Goal: Information Seeking & Learning: Check status

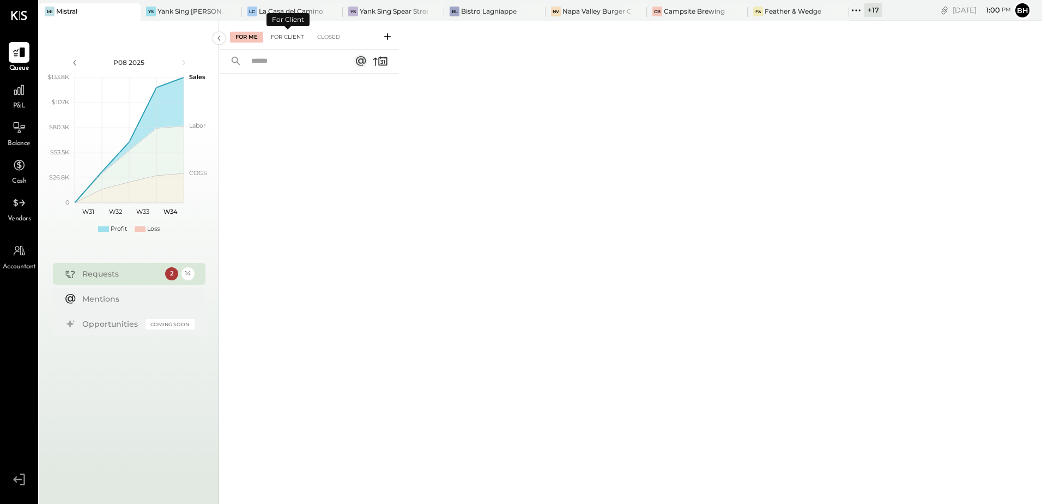
click at [295, 38] on div "For Client" at bounding box center [287, 37] width 44 height 11
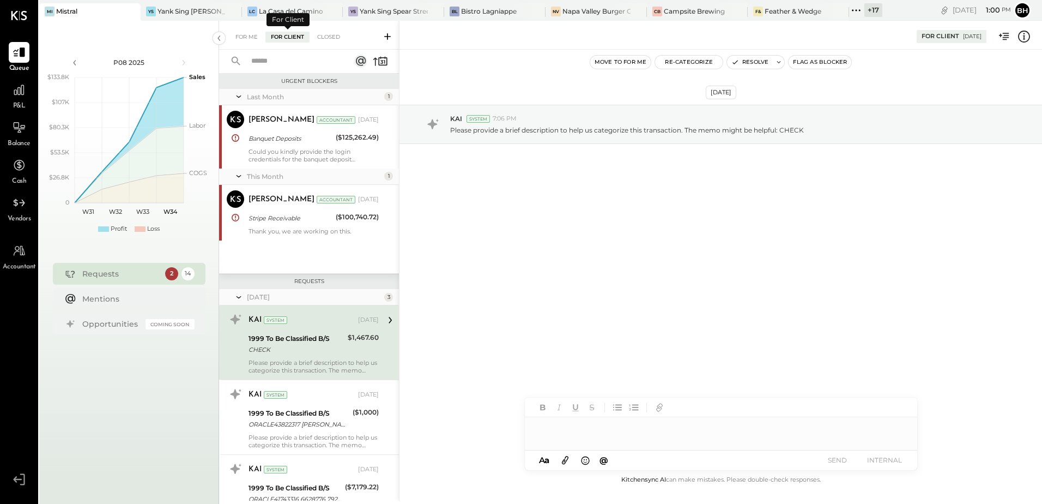
scroll to position [55, 0]
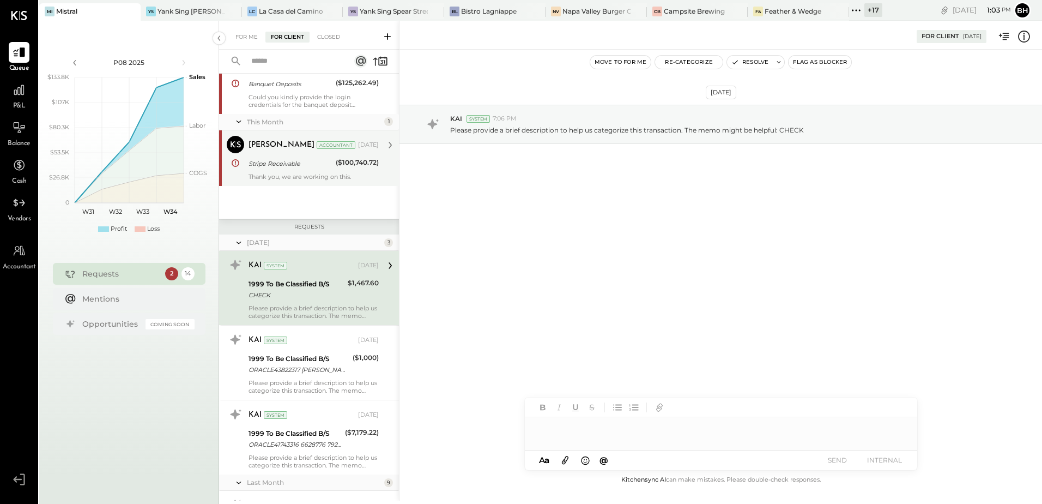
click at [284, 175] on div "Thank you, we are working on this." at bounding box center [314, 177] width 130 height 8
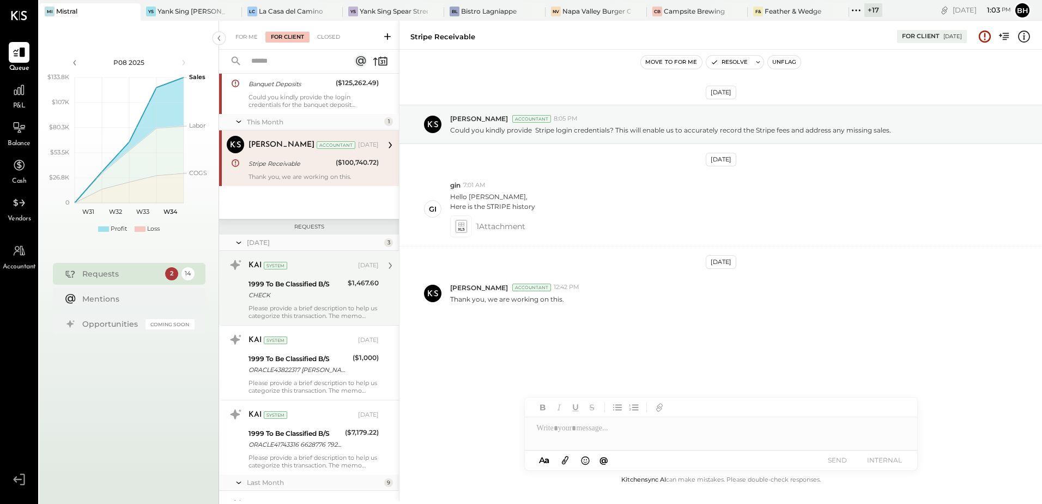
click at [287, 294] on div "CHECK" at bounding box center [297, 294] width 96 height 11
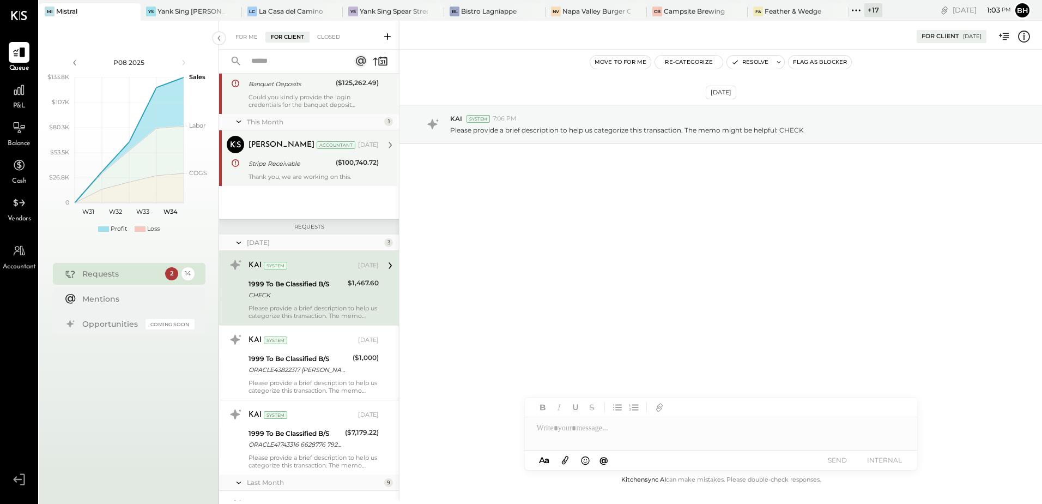
click at [284, 98] on div "Could you kindly provide the login credentials for the banquet deposit account?…" at bounding box center [314, 100] width 130 height 15
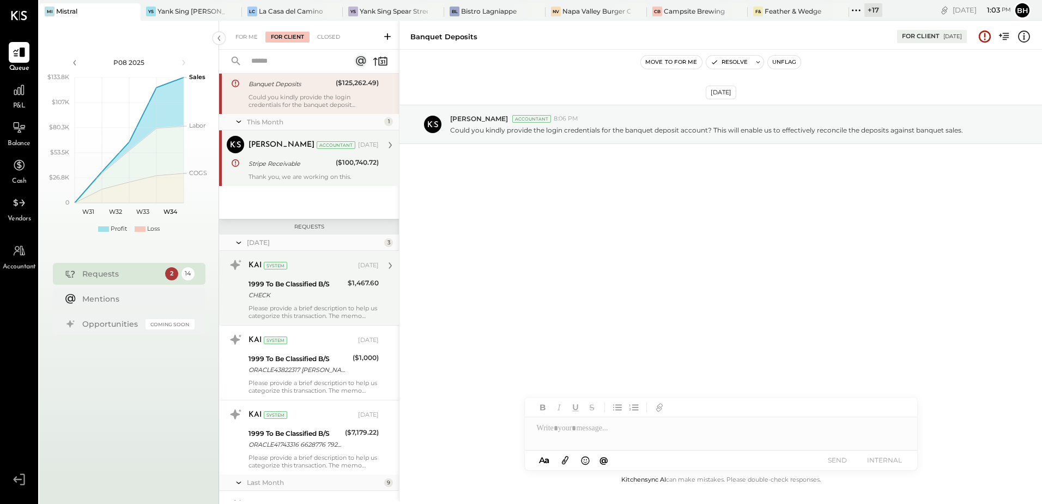
click at [298, 308] on div "Please provide a brief description to help us categorize this transaction. The …" at bounding box center [314, 311] width 130 height 15
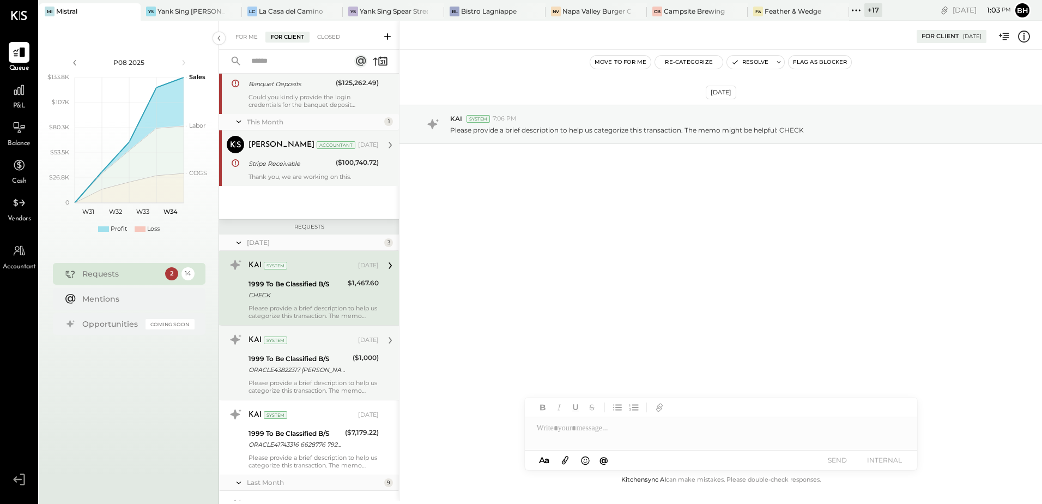
click at [297, 388] on div "Please provide a brief description to help us categorize this transaction. The …" at bounding box center [314, 386] width 130 height 15
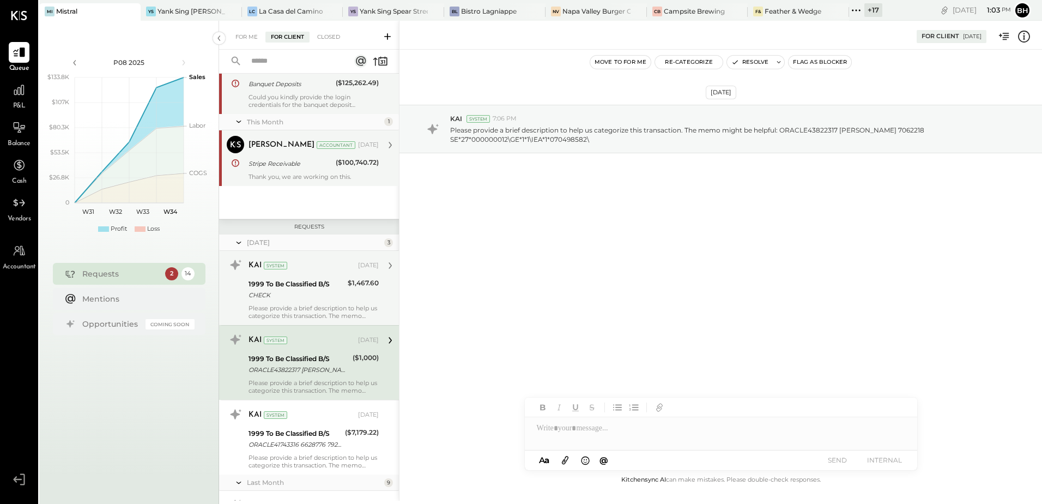
click at [298, 296] on div "CHECK" at bounding box center [297, 294] width 96 height 11
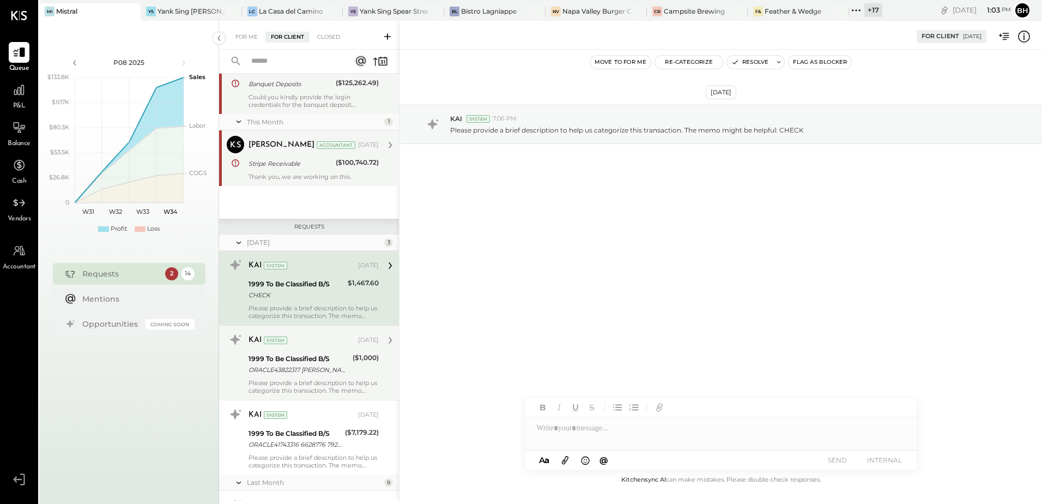
click at [288, 376] on div "1999 To Be Classified B/S ORACLE43822317 [PERSON_NAME] 7062218 SE*27*000000012\…" at bounding box center [299, 364] width 101 height 24
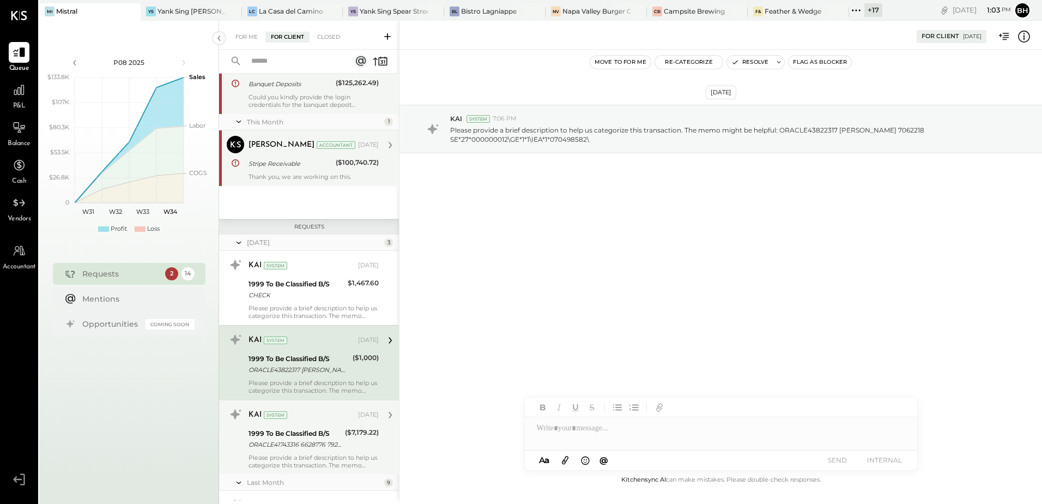
click at [283, 436] on div "1999 To Be Classified B/S" at bounding box center [295, 433] width 93 height 11
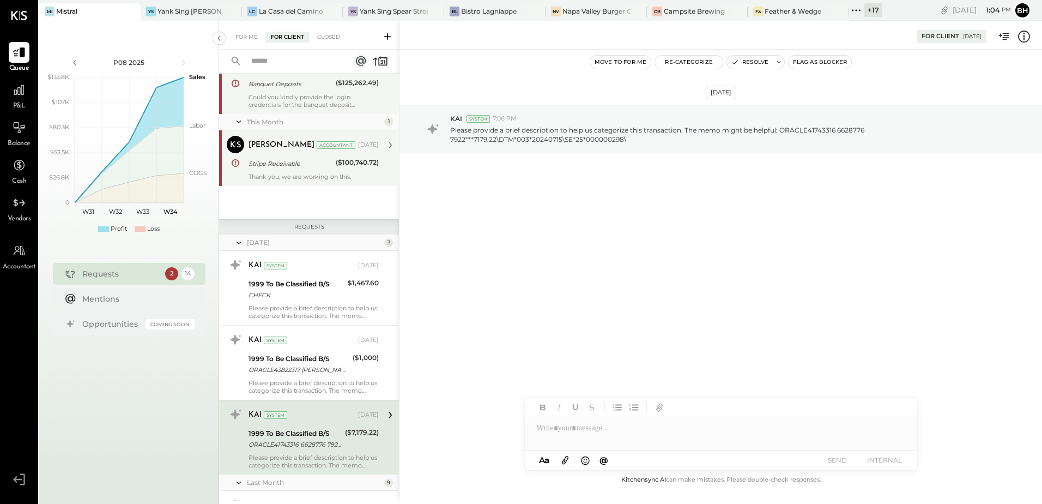
click at [609, 286] on div "[DATE] KAI System 7:06 PM Please provide a brief description to help us categor…" at bounding box center [721, 262] width 643 height 424
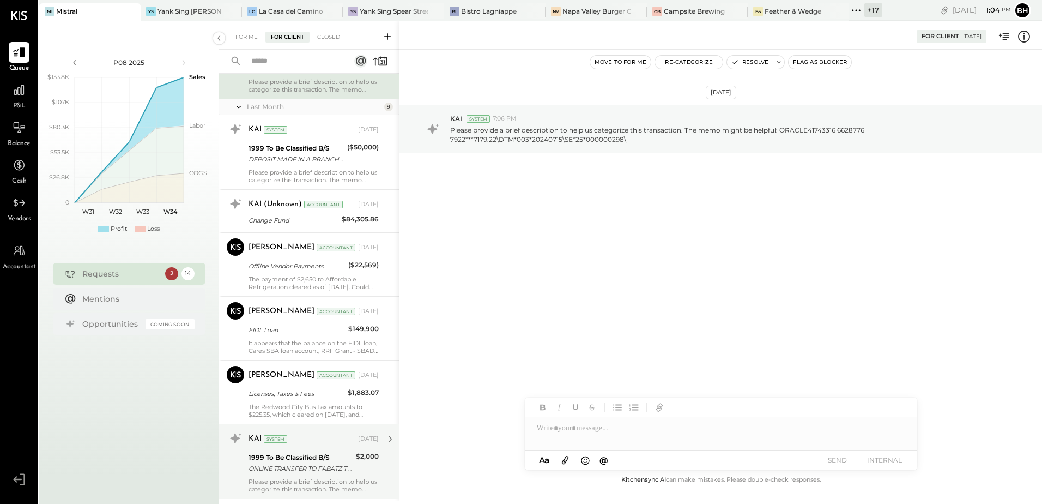
click at [283, 469] on div "ONLINE TRANSFER TO FABATZ T EVERYDAY CHECKING XXXXXX7374 REF #IB0T5N48BL ON [DA…" at bounding box center [301, 468] width 104 height 11
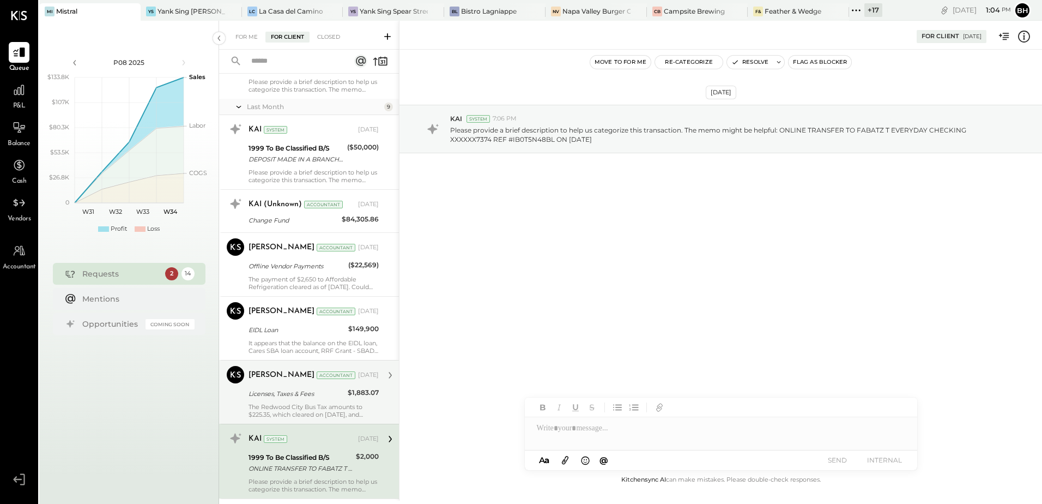
click at [287, 403] on div "The Redwood City Bus Tax amounts to $225.35, which cleared on [DATE], and $1,88…" at bounding box center [314, 410] width 130 height 15
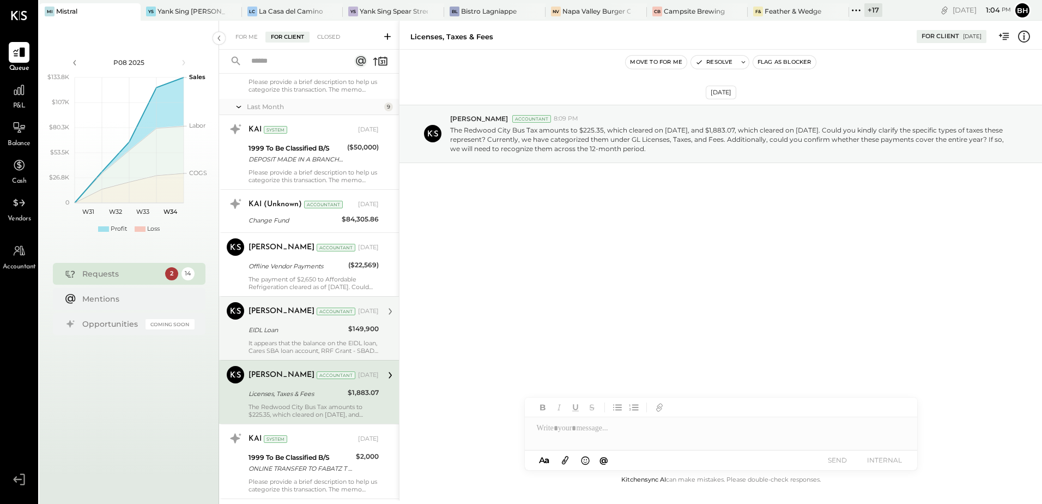
click at [295, 336] on div "EIDL Loan" at bounding box center [297, 329] width 96 height 13
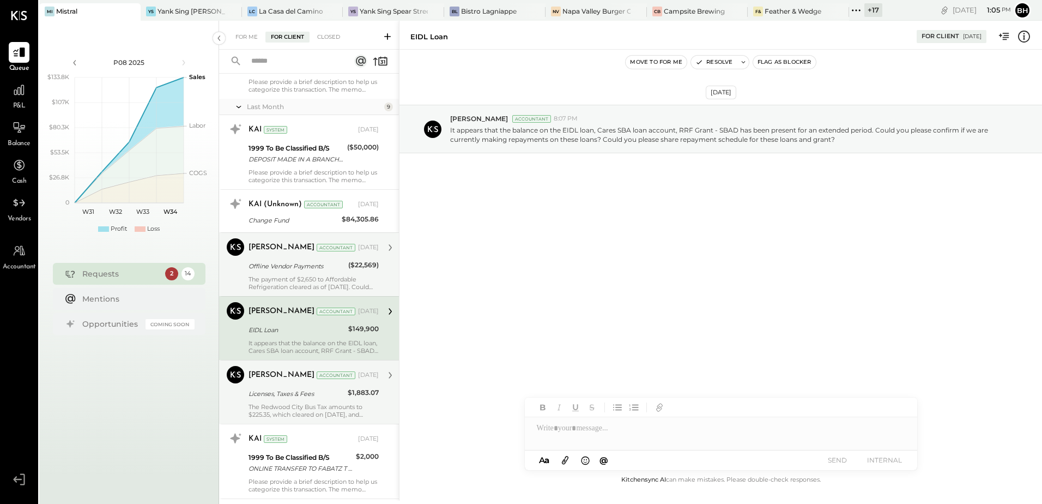
click at [286, 280] on div "The payment of $2,650 to Affordable Refrigeration cleared as of [DATE]. Could y…" at bounding box center [314, 282] width 130 height 15
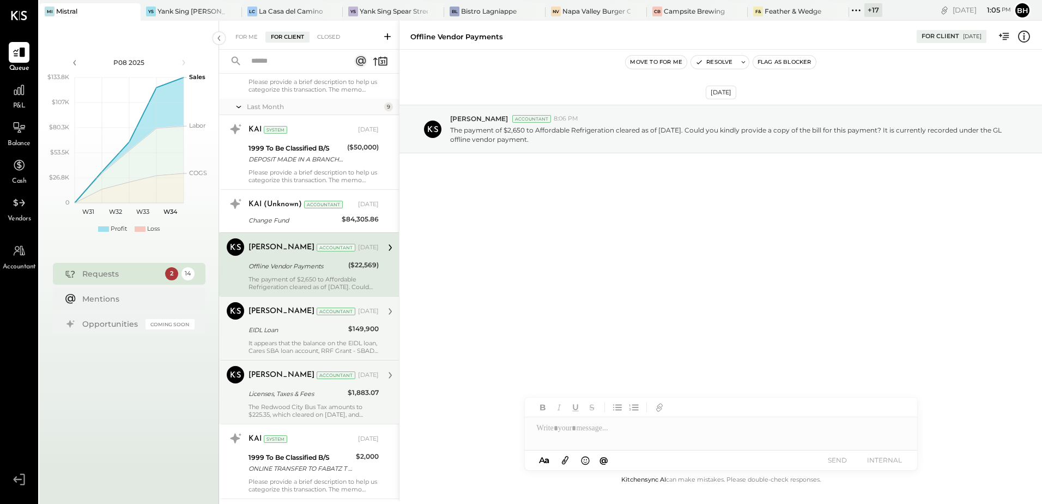
click at [291, 314] on div "[PERSON_NAME]" at bounding box center [282, 311] width 66 height 11
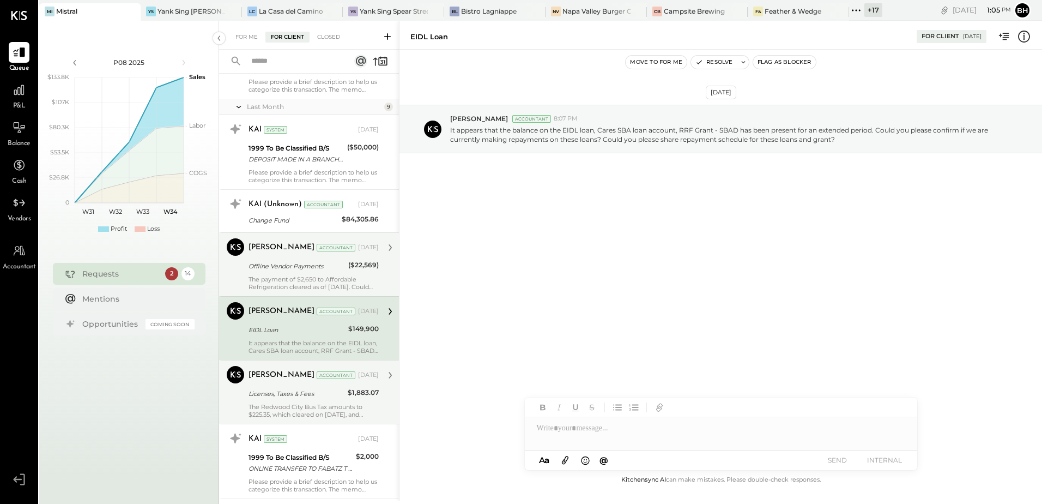
click at [277, 287] on div "The payment of $2,650 to Affordable Refrigeration cleared as of [DATE]. Could y…" at bounding box center [314, 282] width 130 height 15
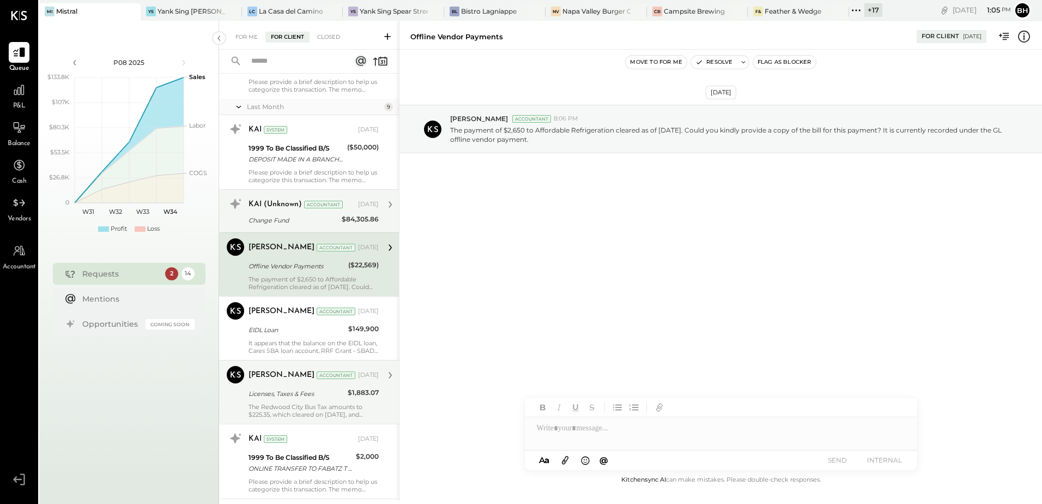
click at [280, 225] on div "Change Fund" at bounding box center [294, 220] width 90 height 11
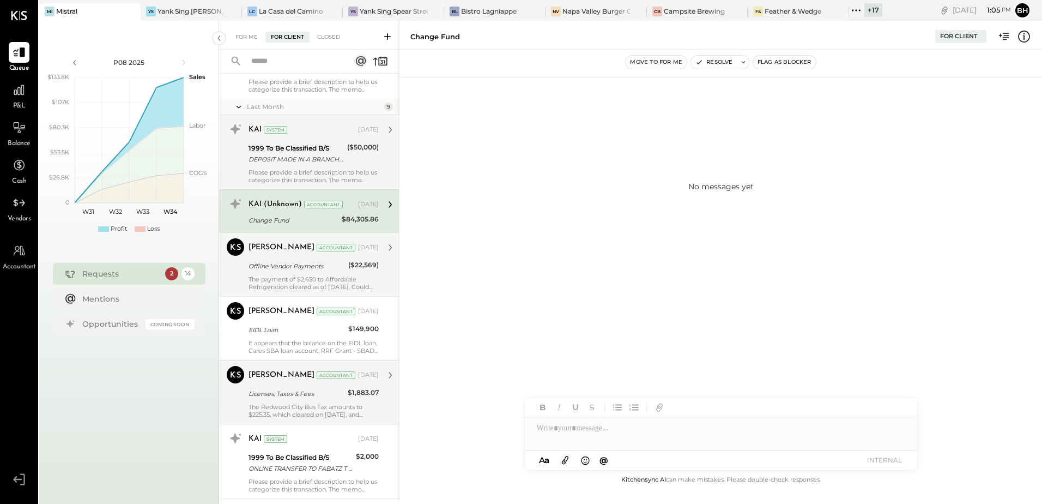
click at [286, 165] on div "DEPOSIT MADE IN A BRANCH/STORE" at bounding box center [296, 159] width 95 height 11
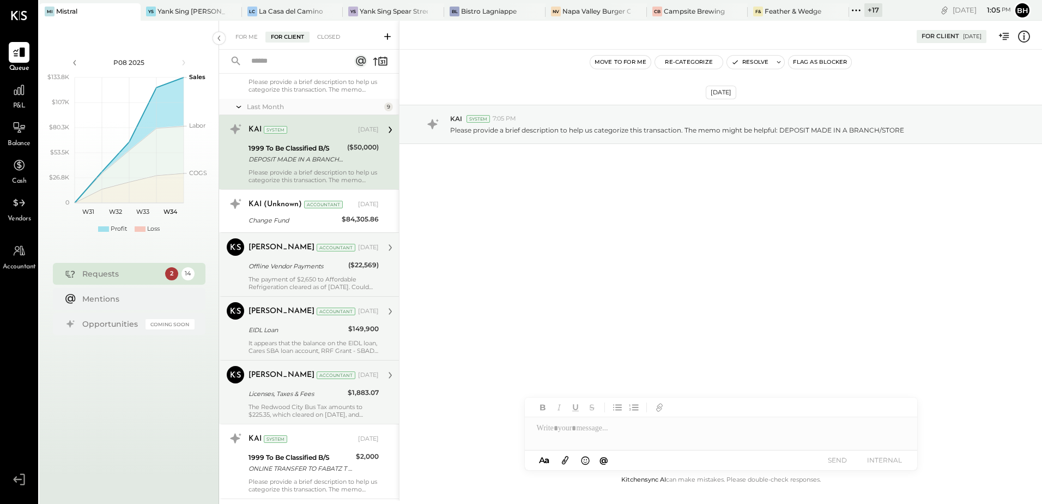
click at [303, 355] on div "[PERSON_NAME] Accountant [PERSON_NAME] Accountant [DATE] EIDL Loan $149,900 It …" at bounding box center [309, 328] width 180 height 64
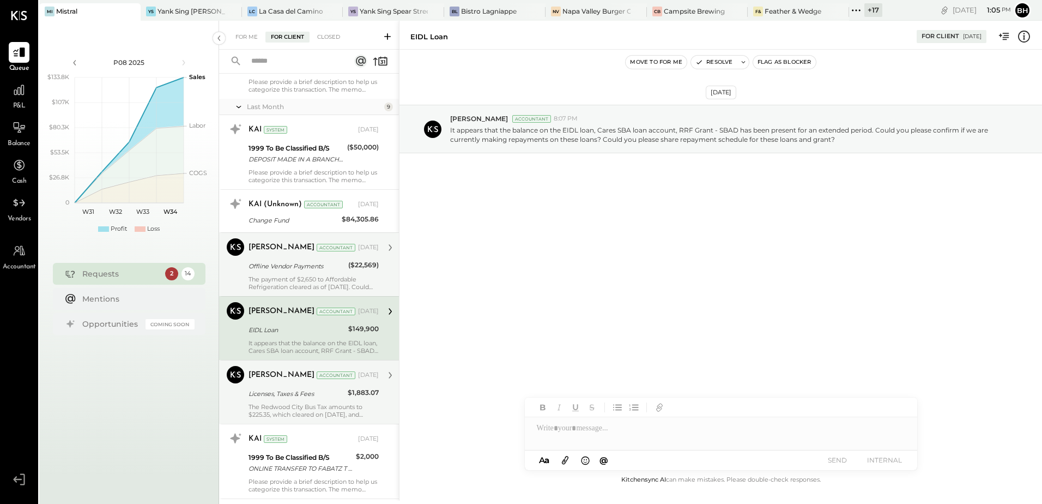
click at [295, 395] on div "Licenses, Taxes & Fees" at bounding box center [297, 393] width 96 height 11
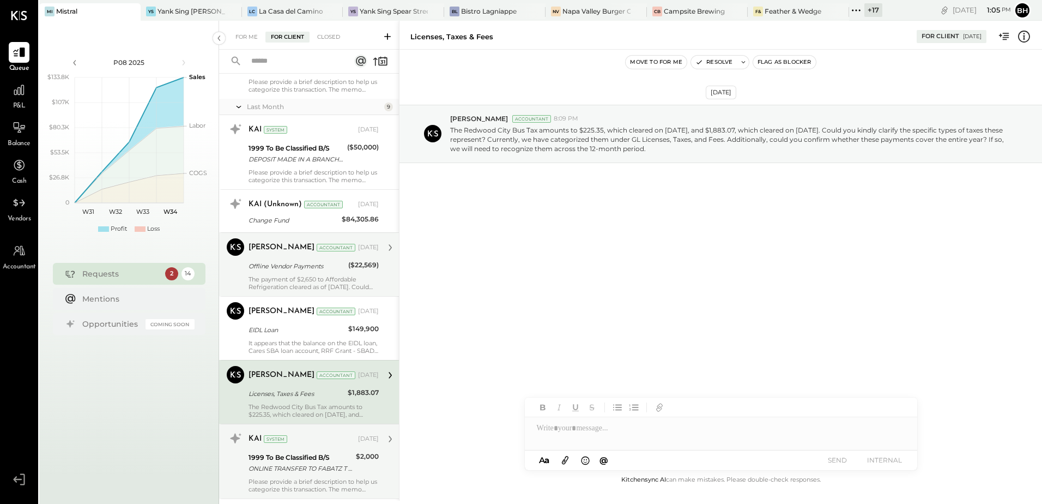
click at [293, 461] on div "1999 To Be Classified B/S" at bounding box center [301, 457] width 104 height 11
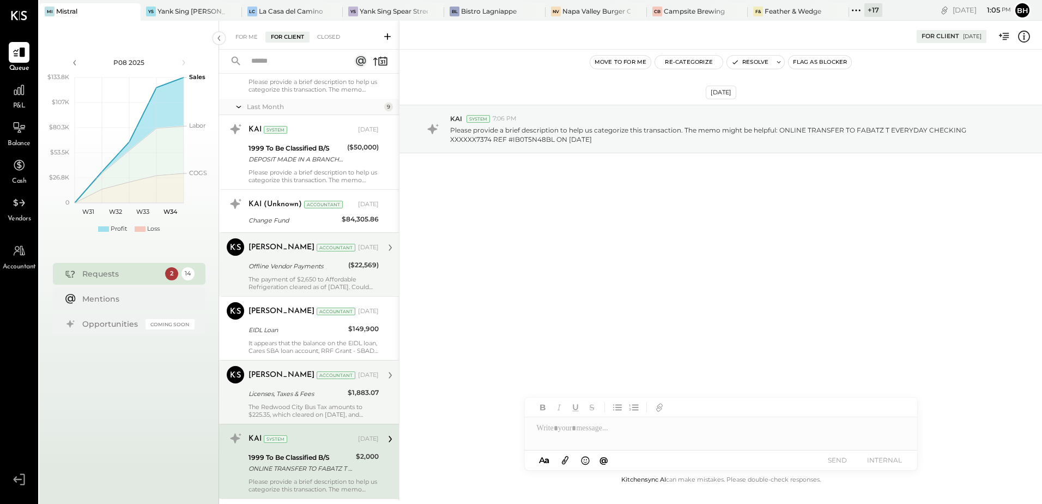
click at [286, 408] on div "The Redwood City Bus Tax amounts to $225.35, which cleared on [DATE], and $1,88…" at bounding box center [314, 410] width 130 height 15
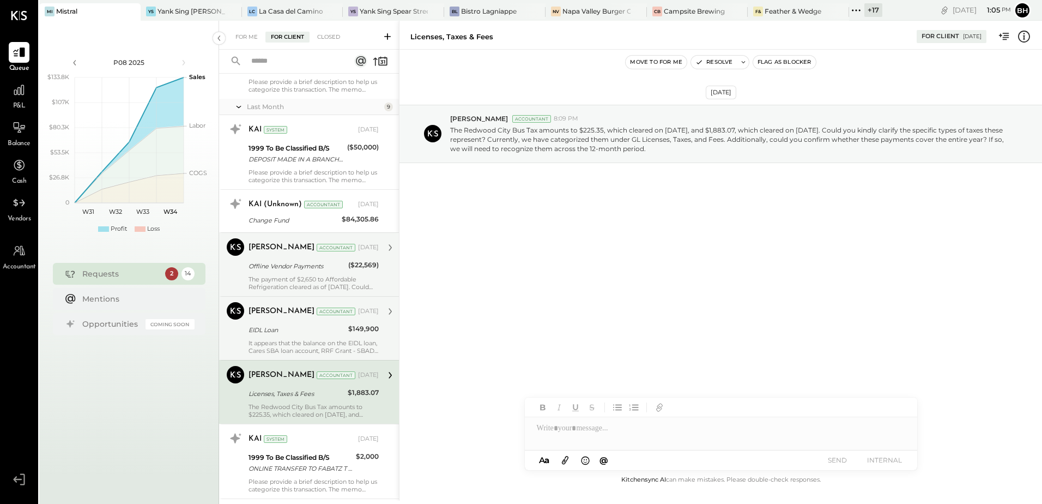
click at [271, 336] on div "EIDL Loan" at bounding box center [297, 329] width 96 height 13
